Goal: Task Accomplishment & Management: Manage account settings

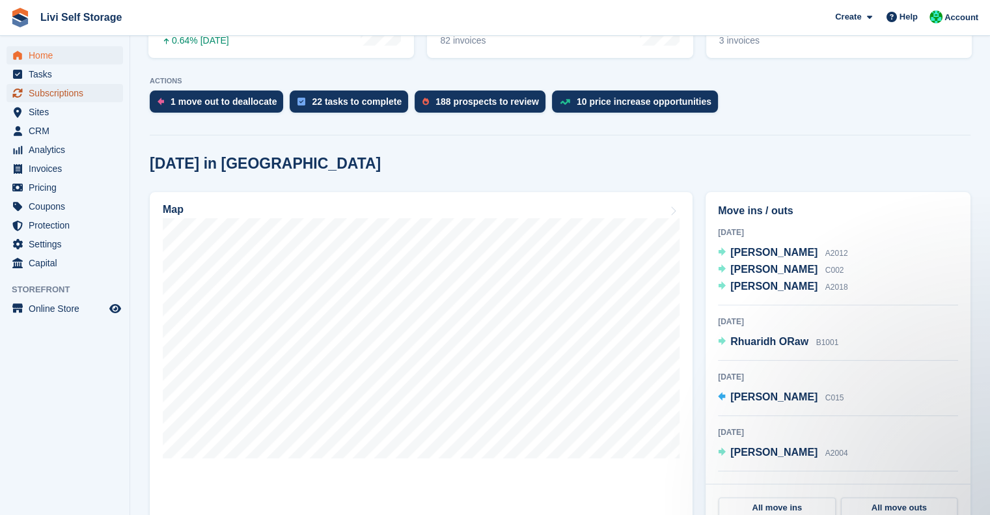
click at [47, 88] on span "Subscriptions" at bounding box center [68, 93] width 78 height 18
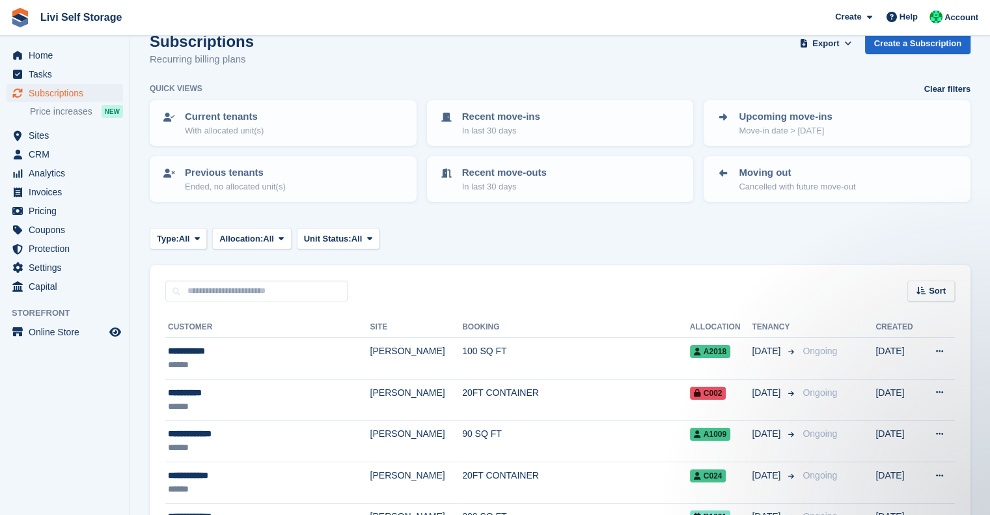
scroll to position [22, 0]
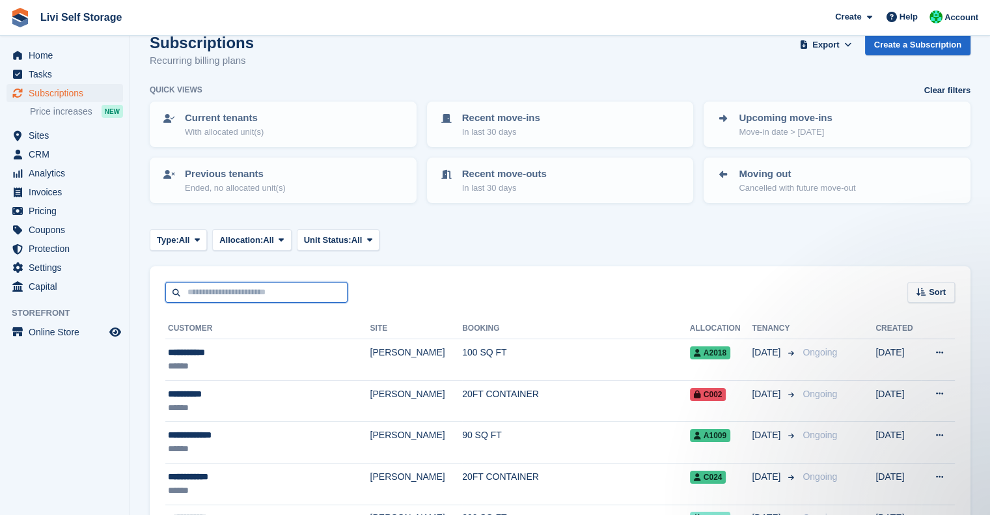
click at [198, 299] on input "text" at bounding box center [256, 292] width 182 height 21
click at [520, 275] on div "Sort Sort by Customer name Date created Move in date Move out date Created (old…" at bounding box center [560, 284] width 821 height 37
click at [475, 189] on p "In last 30 days" at bounding box center [504, 188] width 85 height 13
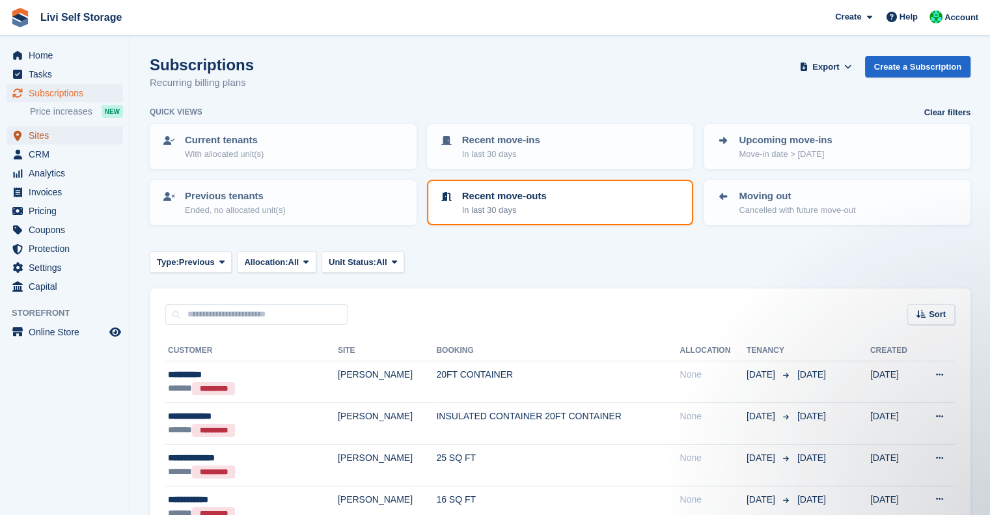
click at [41, 136] on span "Sites" at bounding box center [68, 135] width 78 height 18
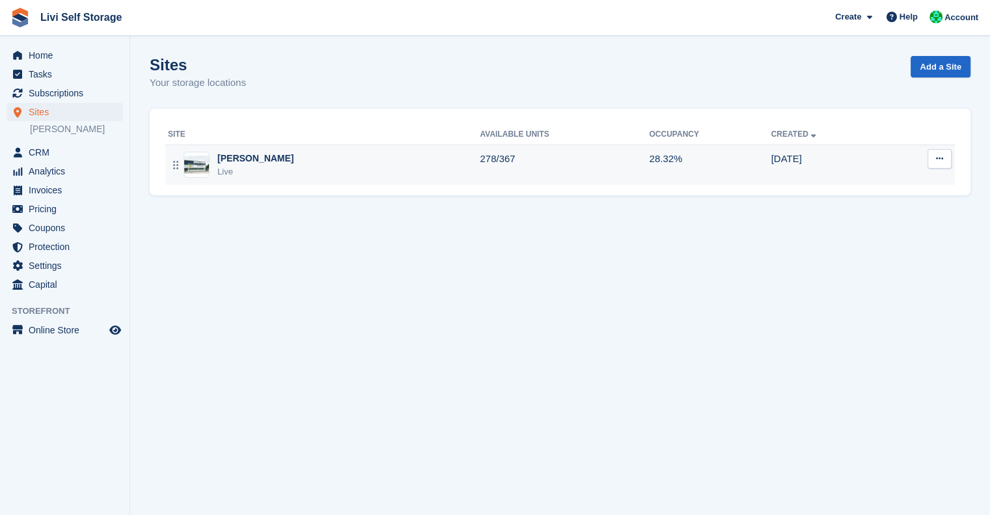
click at [260, 169] on div "Live" at bounding box center [255, 171] width 76 height 13
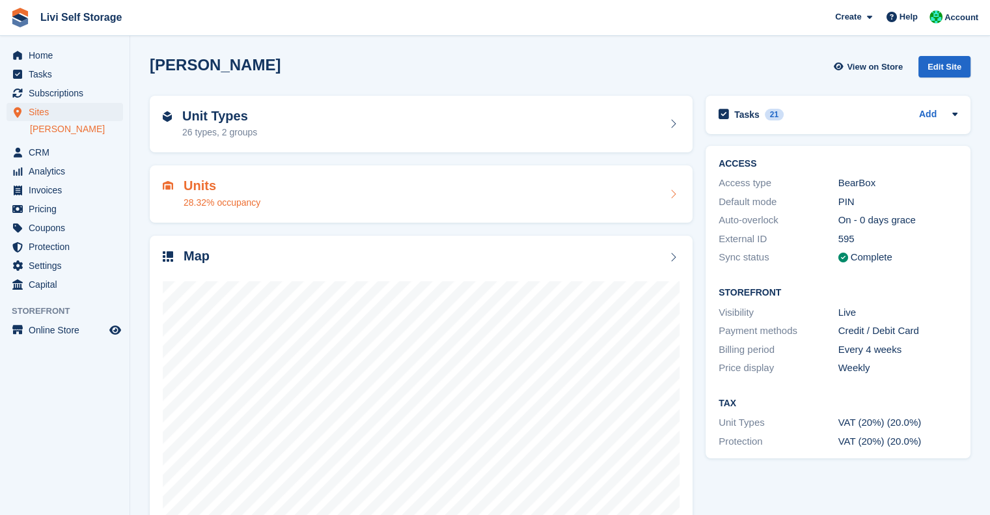
scroll to position [40, 0]
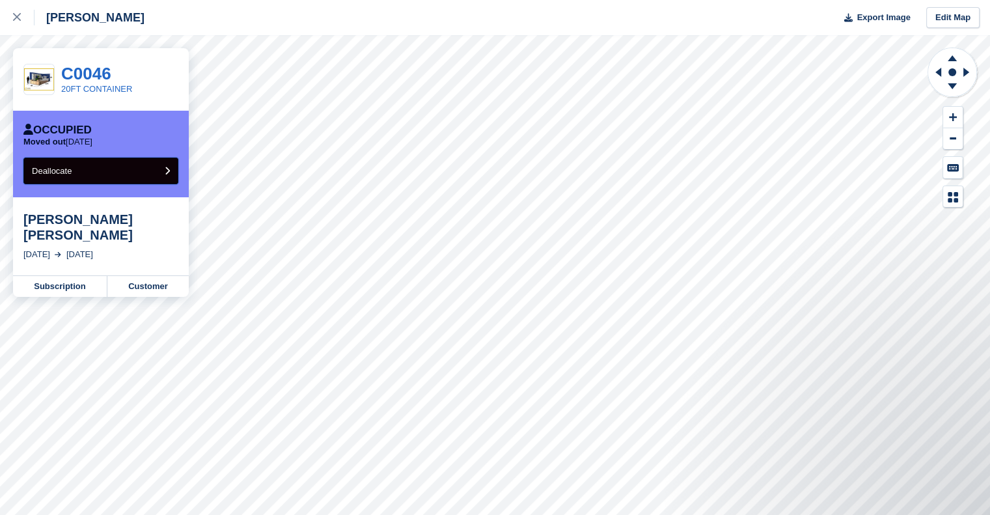
click at [56, 174] on span "Deallocate" at bounding box center [52, 171] width 40 height 10
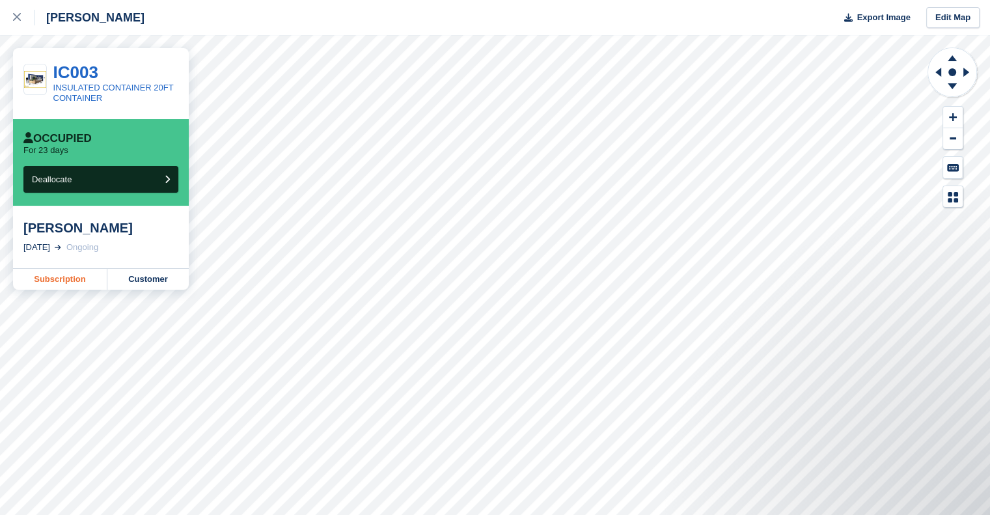
click at [59, 273] on link "Subscription" at bounding box center [60, 279] width 94 height 21
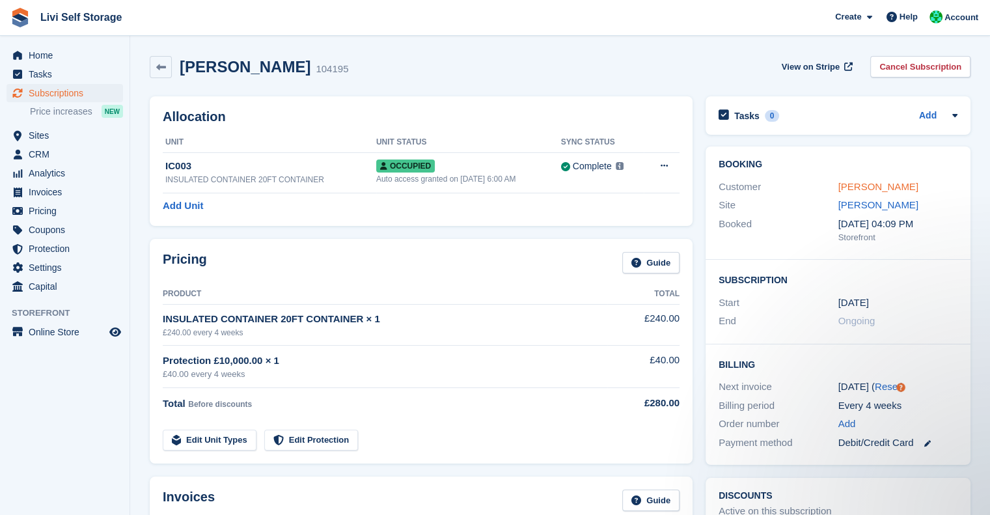
click at [851, 182] on link "Jenna Gilbert" at bounding box center [878, 186] width 80 height 11
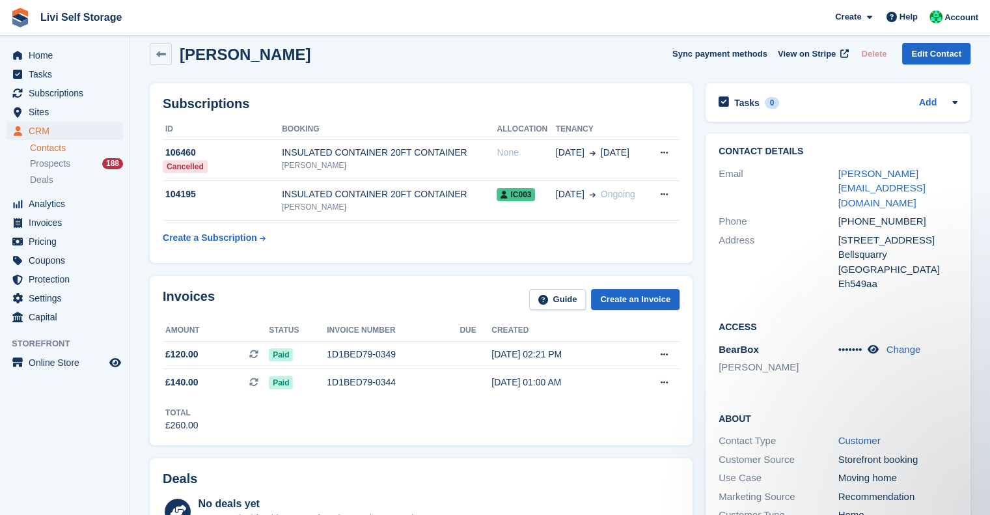
scroll to position [10, 0]
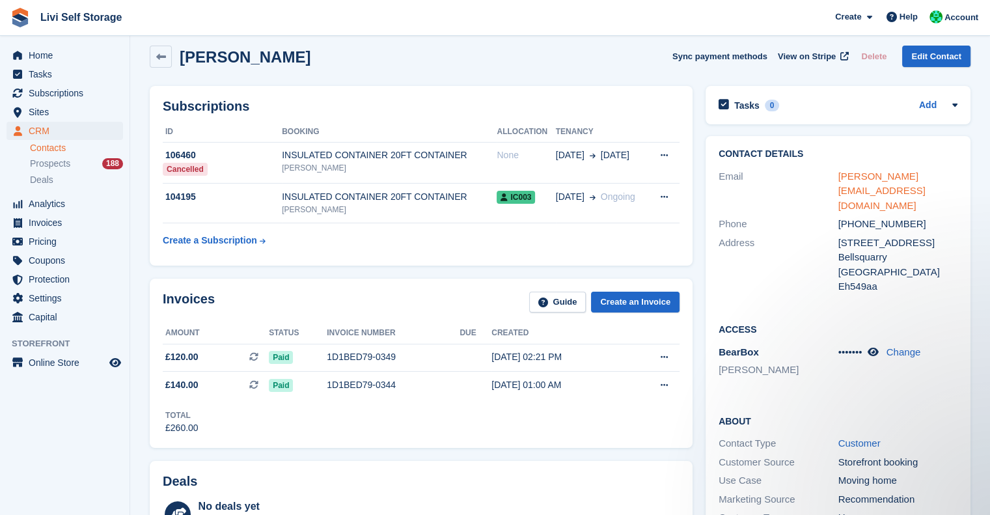
click at [918, 180] on link "jennaokane@hotmail.co.uk" at bounding box center [881, 191] width 87 height 40
click at [46, 55] on span "Home" at bounding box center [68, 55] width 78 height 18
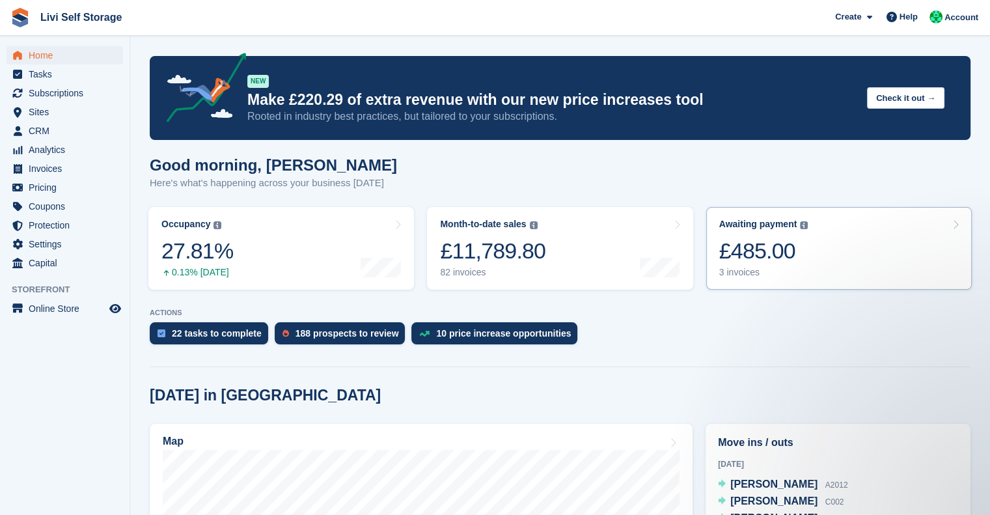
click at [756, 256] on div "£485.00" at bounding box center [763, 251] width 89 height 27
